Goal: Download file/media

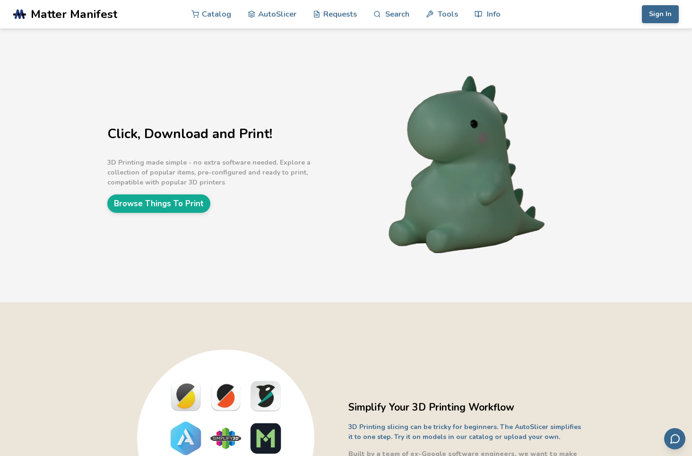
click at [158, 245] on div "Click, Download and Print! 3D Printing made simple - no extra software needed. …" at bounding box center [346, 165] width 692 height 274
click at [663, 16] on button "Sign In" at bounding box center [660, 14] width 37 height 18
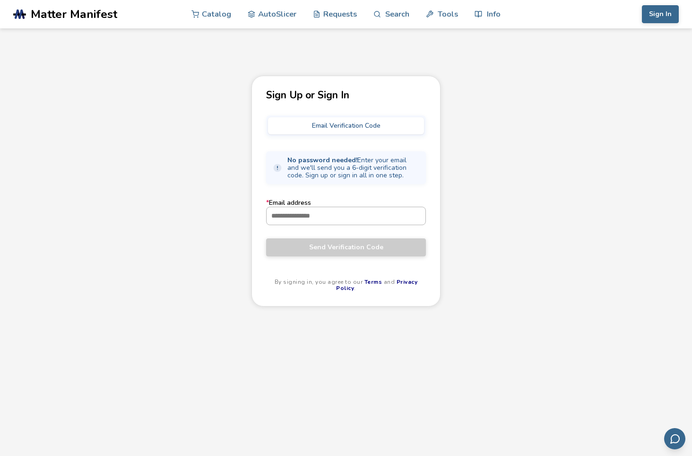
click at [320, 217] on input "* Email address" at bounding box center [346, 215] width 159 height 17
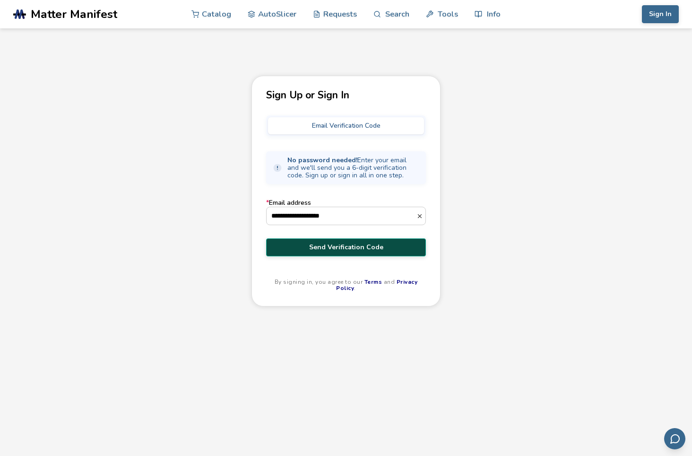
type input "**********"
click at [309, 254] on button "Send Verification Code" at bounding box center [346, 247] width 160 height 18
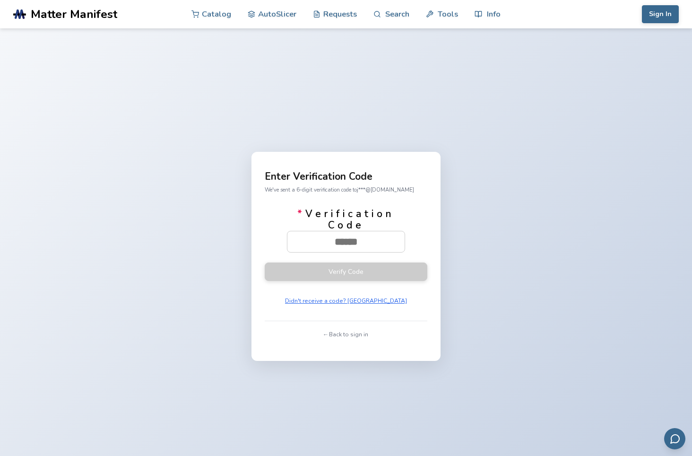
drag, startPoint x: 383, startPoint y: 244, endPoint x: 228, endPoint y: 212, distance: 158.9
click at [228, 212] on div "Enter Verification Code We've sent a 6-digit verification code to j***@yahoo.co…" at bounding box center [346, 256] width 692 height 456
paste input "******"
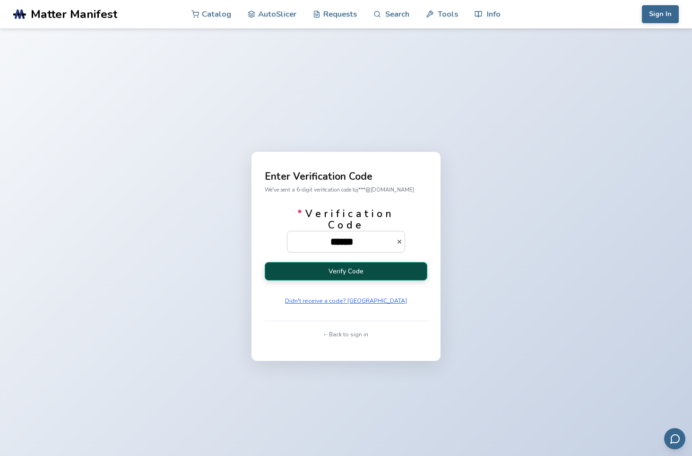
type input "******"
click at [361, 271] on button "Verify Code" at bounding box center [346, 271] width 163 height 18
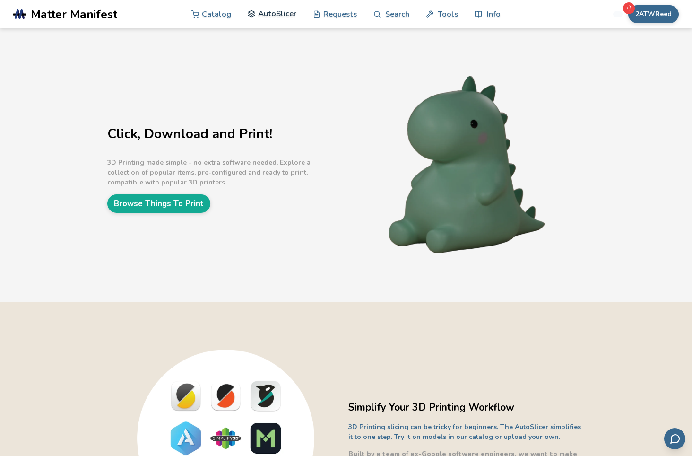
click at [277, 16] on link "AutoSlicer" at bounding box center [272, 14] width 49 height 28
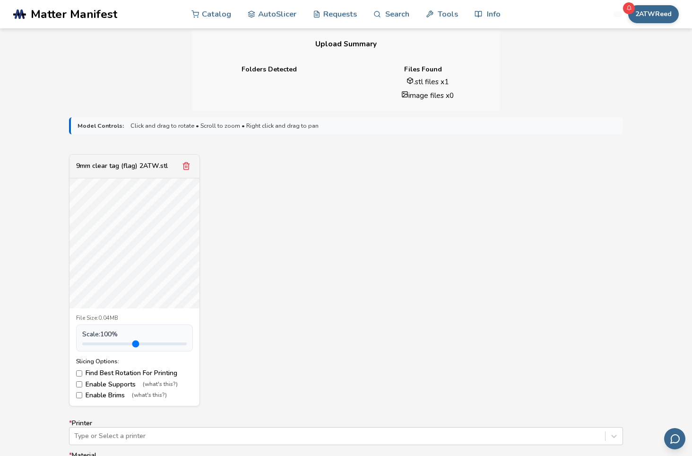
scroll to position [331, 0]
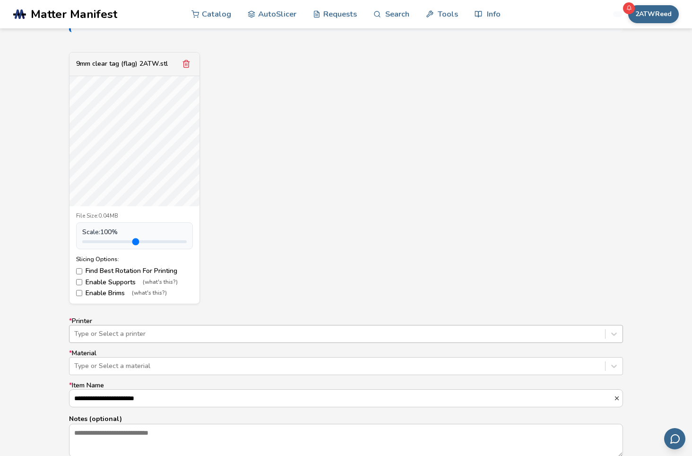
click at [188, 333] on div "Type or Select a printer" at bounding box center [346, 334] width 554 height 18
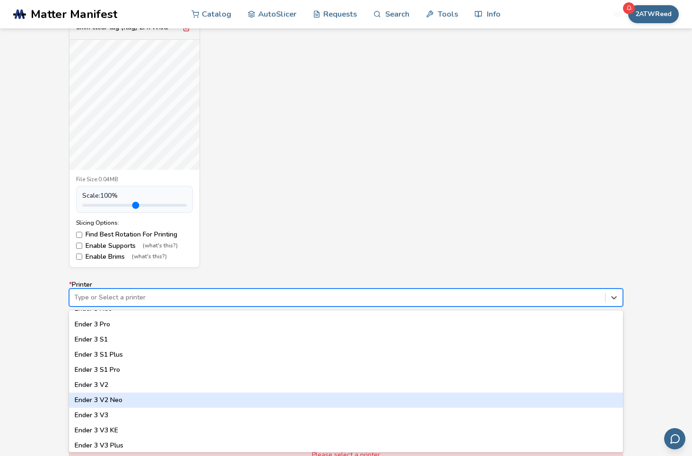
scroll to position [615, 0]
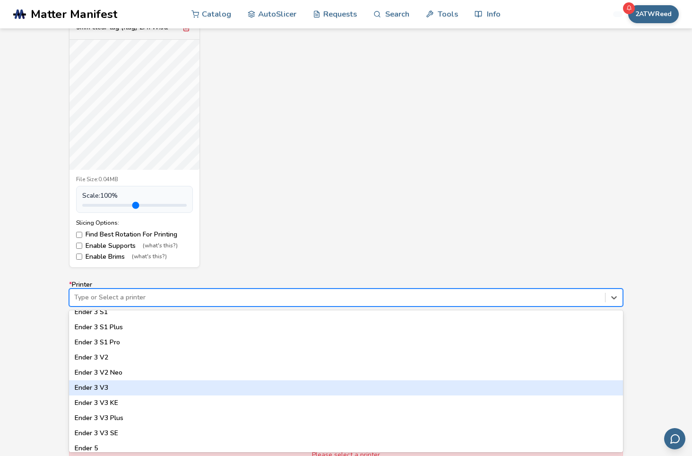
click at [91, 386] on div "Ender 3 V3" at bounding box center [346, 387] width 554 height 15
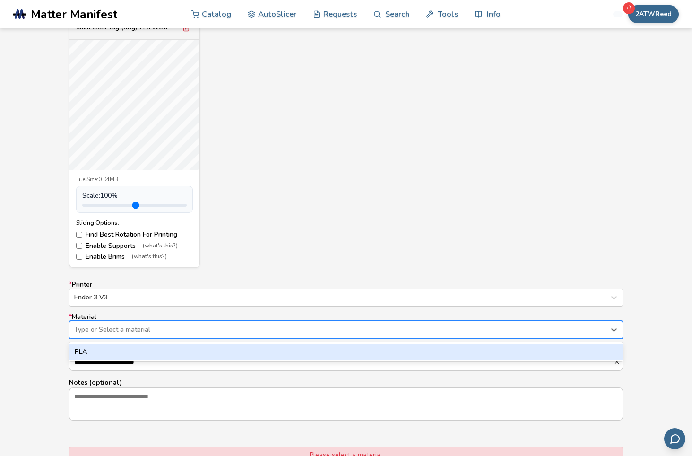
click at [139, 333] on div at bounding box center [337, 329] width 526 height 9
click at [130, 352] on div "PLA" at bounding box center [346, 351] width 554 height 15
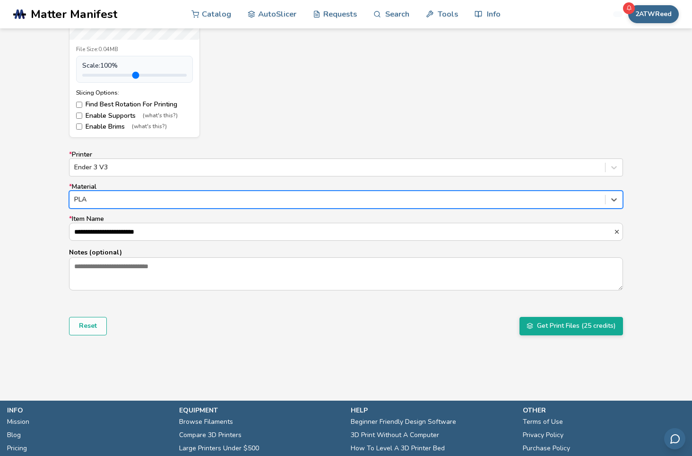
scroll to position [509, 0]
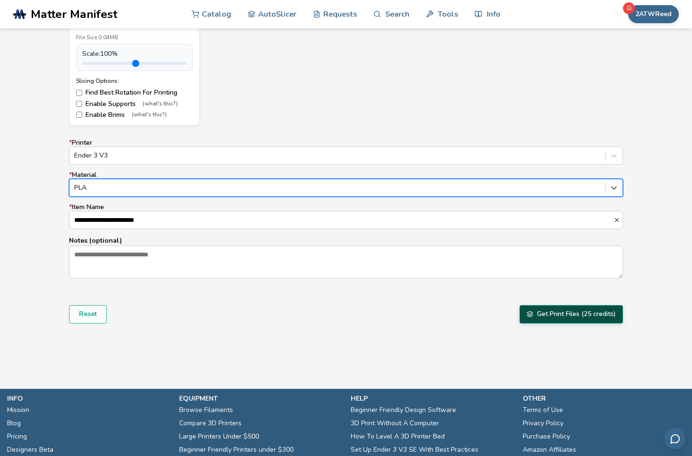
click at [564, 316] on button "Get Print Files (25 credits)" at bounding box center [572, 314] width 104 height 18
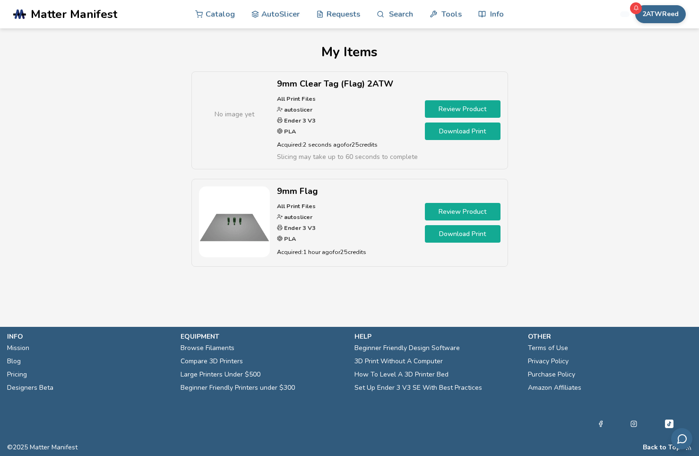
click at [460, 128] on link "Download Print" at bounding box center [463, 130] width 76 height 17
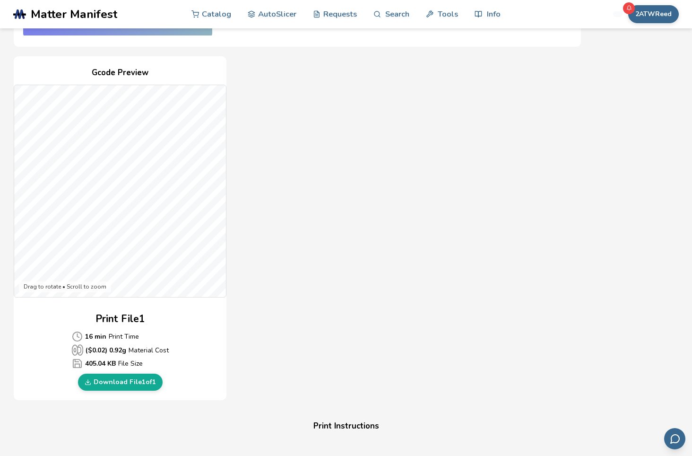
scroll to position [189, 0]
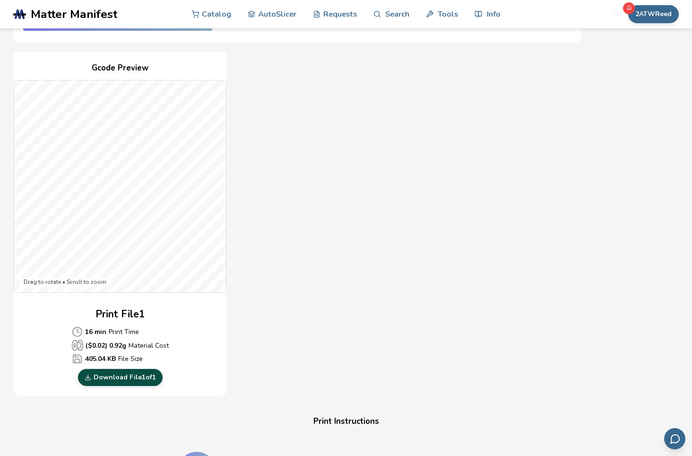
click at [107, 377] on link "Download File 1 of 1" at bounding box center [120, 377] width 85 height 17
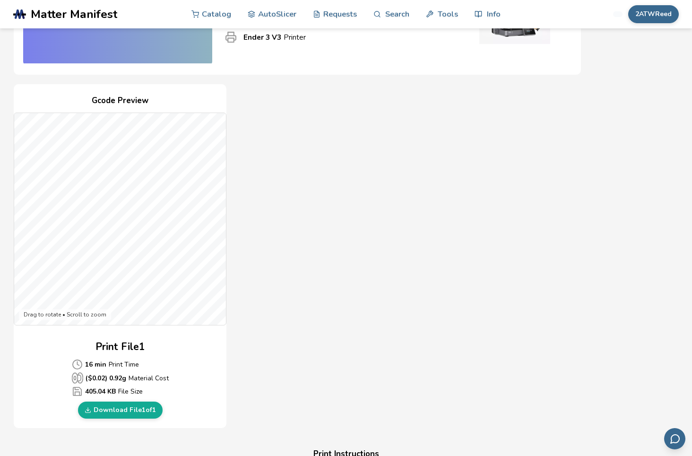
scroll to position [189, 0]
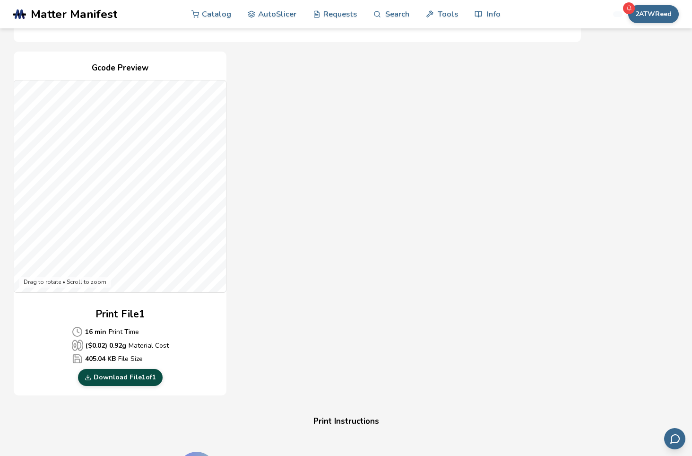
click at [112, 376] on link "Download File 1 of 1" at bounding box center [120, 377] width 85 height 17
click at [566, 274] on div "Gcode Preview Drag to rotate • Scroll to zoom Print File 1 16 min Print Time ($…" at bounding box center [297, 224] width 567 height 344
drag, startPoint x: 695, startPoint y: 95, endPoint x: 598, endPoint y: 194, distance: 139.1
click at [598, 194] on div "Download Your Print File 9mm Clear Tag (Flag) 2ATW All Print Files Created By: …" at bounding box center [346, 356] width 664 height 1000
click at [100, 377] on link "Download File 1 of 1" at bounding box center [120, 377] width 85 height 17
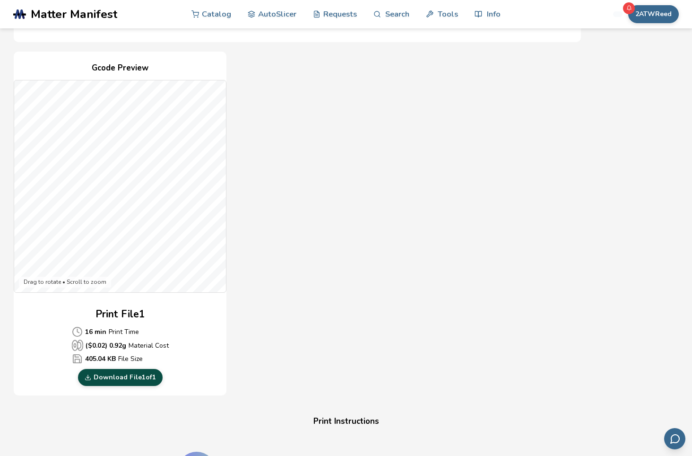
click at [113, 375] on link "Download File 1 of 1" at bounding box center [120, 377] width 85 height 17
click at [618, 228] on div "Download Your Print File 9mm Clear Tag (Flag) 2ATW All Print Files Created By: …" at bounding box center [346, 356] width 664 height 1000
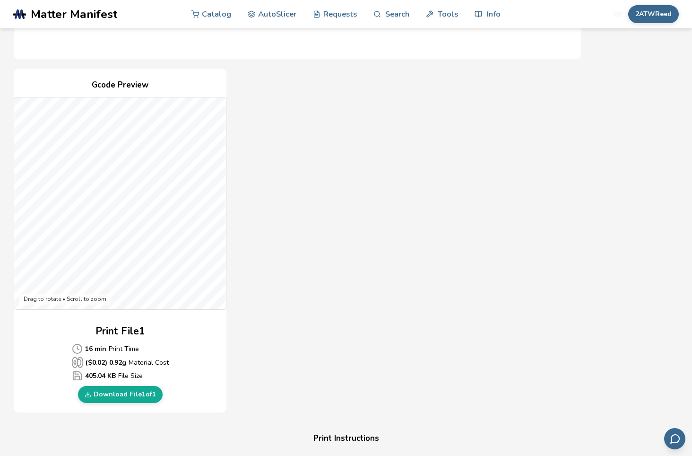
scroll to position [189, 0]
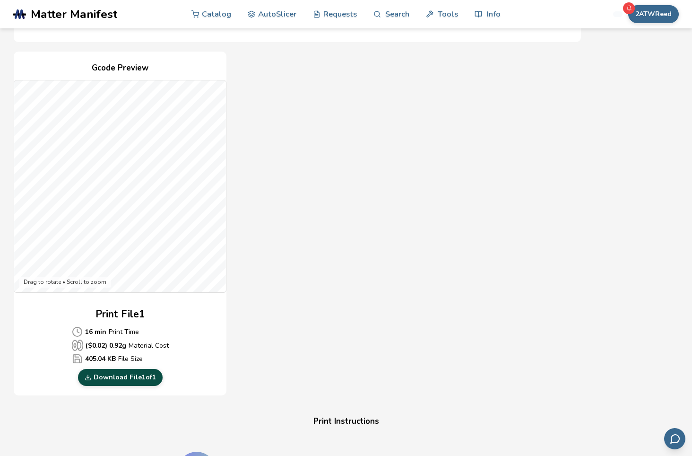
click at [118, 375] on link "Download File 1 of 1" at bounding box center [120, 377] width 85 height 17
click at [588, 154] on div "Download Your Print File 9mm Clear Tag (Flag) 2ATW All Print Files Created By: …" at bounding box center [346, 356] width 664 height 1000
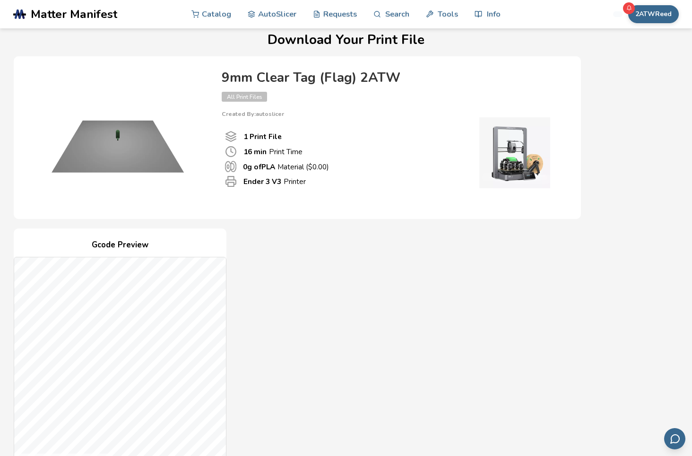
scroll to position [0, 0]
